Goal: Information Seeking & Learning: Find specific page/section

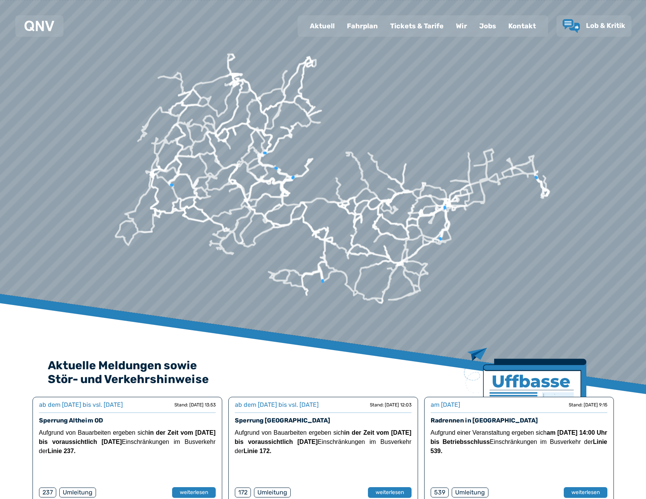
click at [356, 24] on div "Fahrplan" at bounding box center [362, 26] width 43 height 20
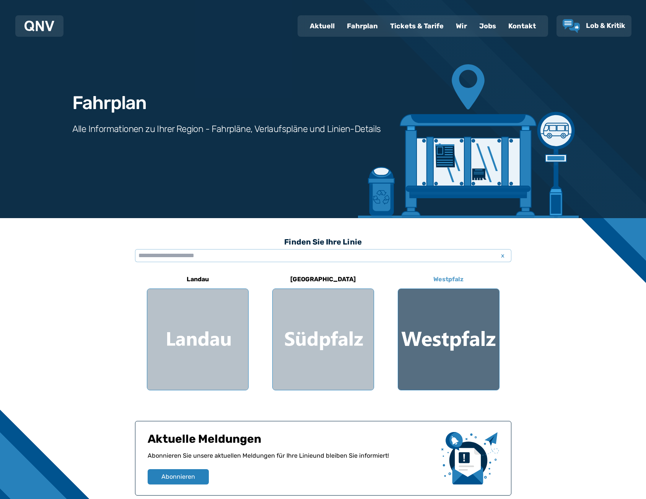
click at [476, 337] on div at bounding box center [448, 339] width 101 height 101
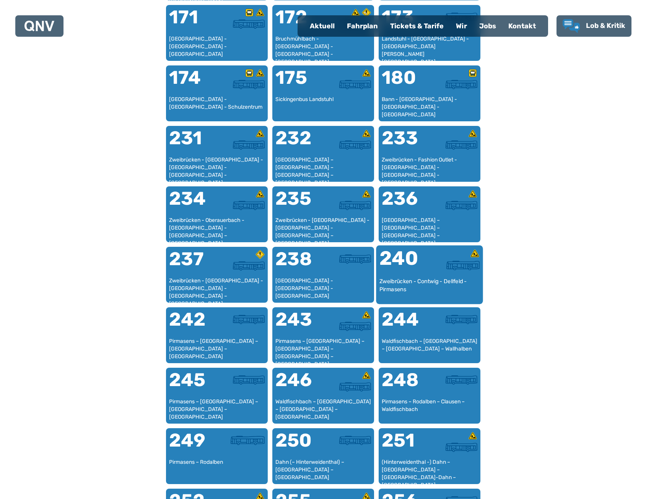
click at [434, 271] on div at bounding box center [455, 263] width 50 height 29
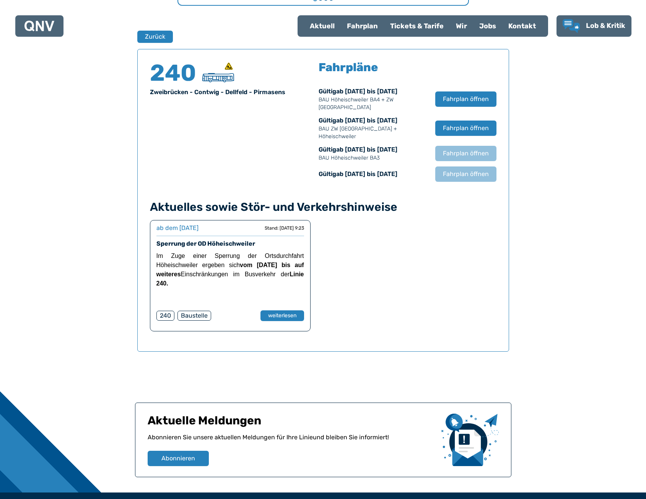
scroll to position [504, 0]
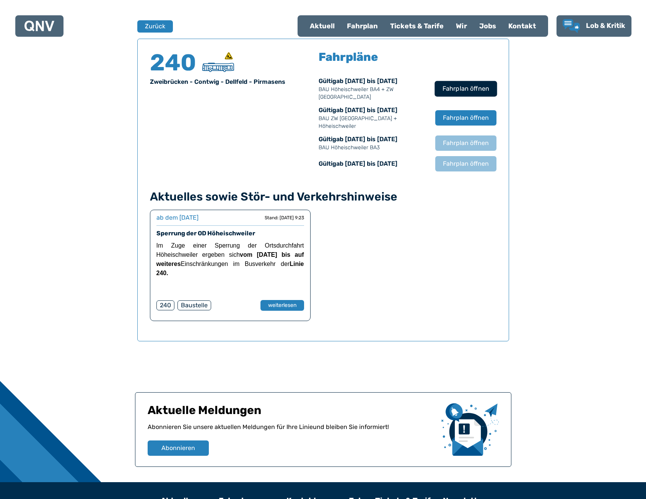
click at [472, 89] on span "Fahrplan öffnen" at bounding box center [465, 88] width 47 height 9
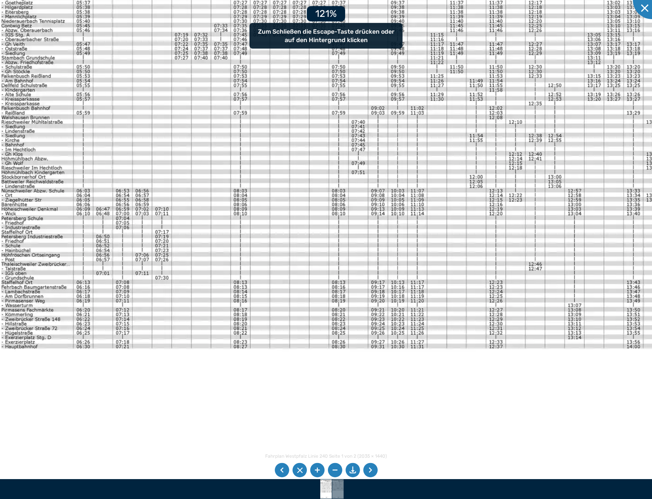
click at [167, 214] on img at bounding box center [450, 226] width 942 height 667
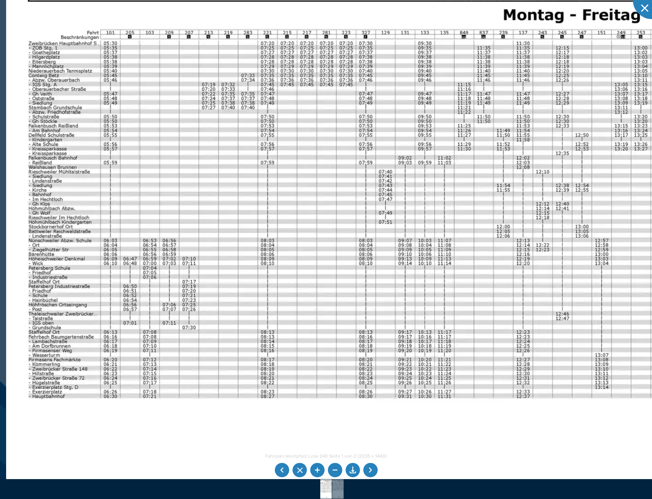
click at [260, 231] on img at bounding box center [477, 276] width 942 height 667
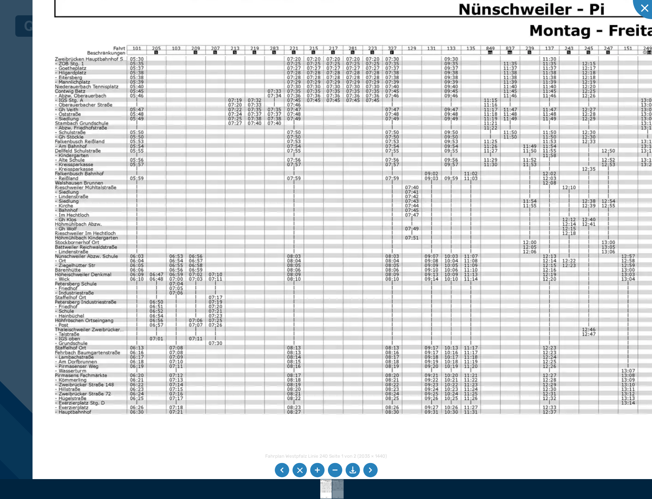
click at [240, 288] on img at bounding box center [504, 291] width 942 height 667
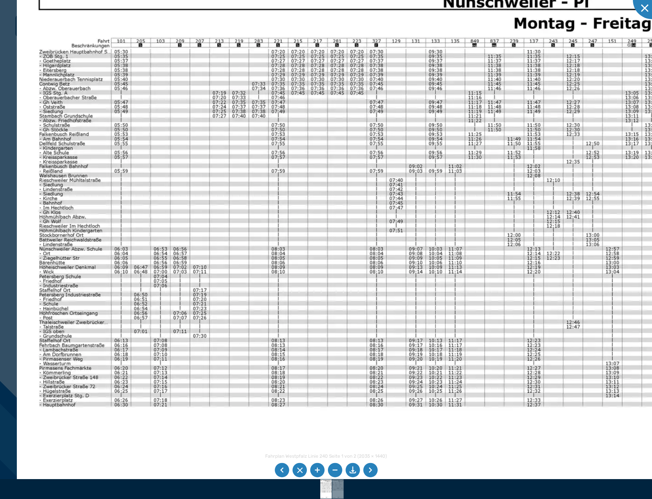
click at [221, 336] on img at bounding box center [488, 284] width 942 height 667
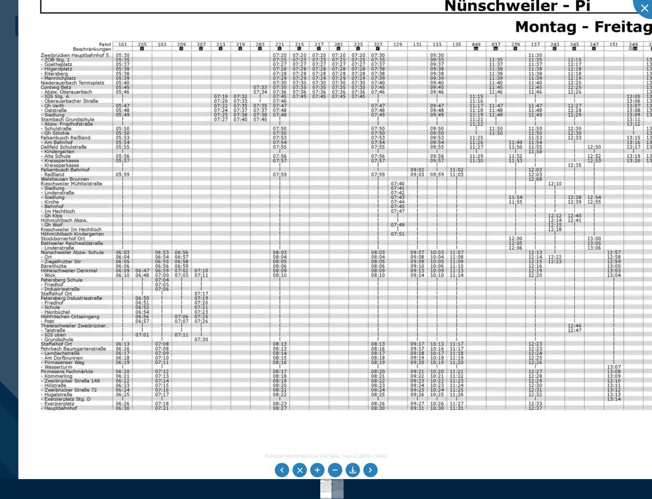
click at [197, 265] on img at bounding box center [489, 287] width 942 height 667
click at [646, 8] on div at bounding box center [652, 0] width 38 height 38
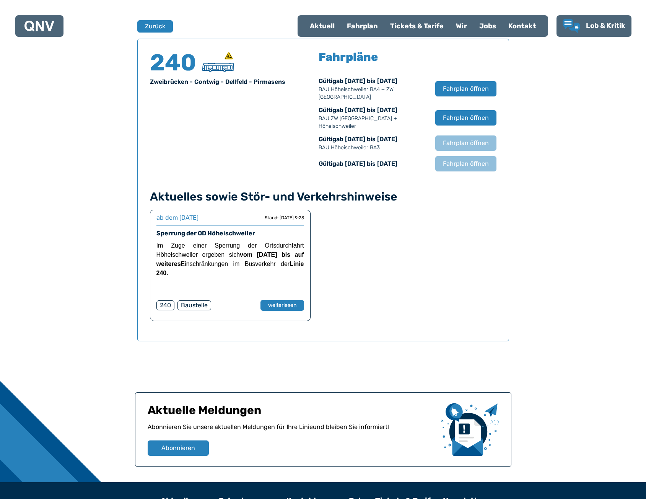
click at [381, 243] on div "ab dem 25.08.2025 ab dem 25.08.2025 Stand: 21.08.2025 9:23 Sperrung der OD Höhe…" at bounding box center [323, 265] width 347 height 111
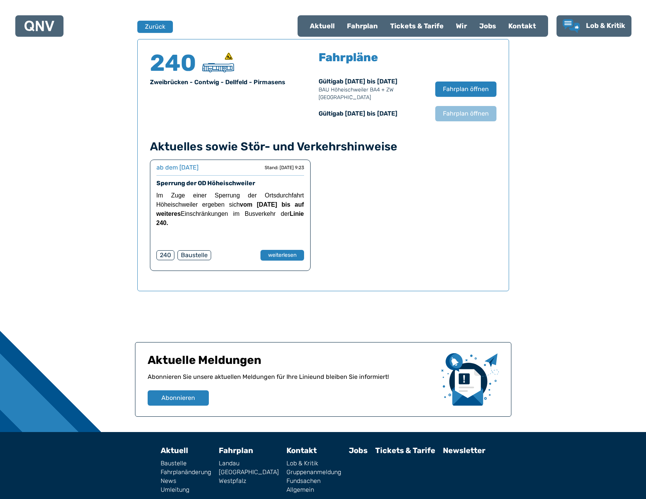
scroll to position [504, 0]
